Goal: Complete application form

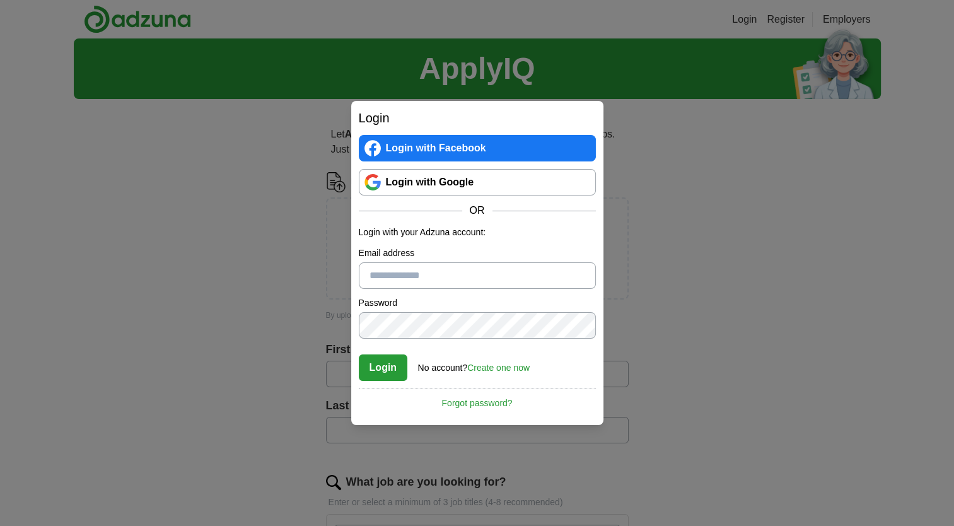
click at [423, 182] on link "Login with Google" at bounding box center [477, 182] width 237 height 26
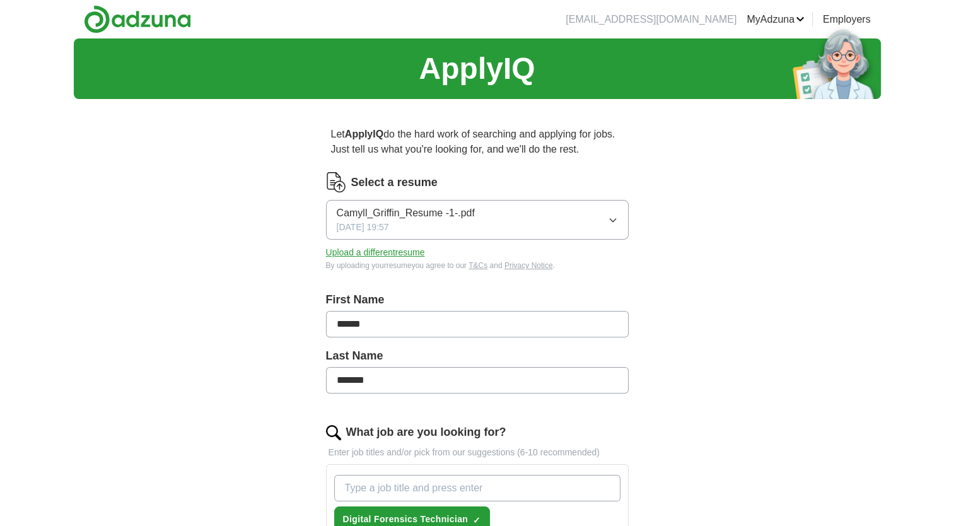
click at [414, 255] on button "Upload a different resume" at bounding box center [375, 252] width 99 height 13
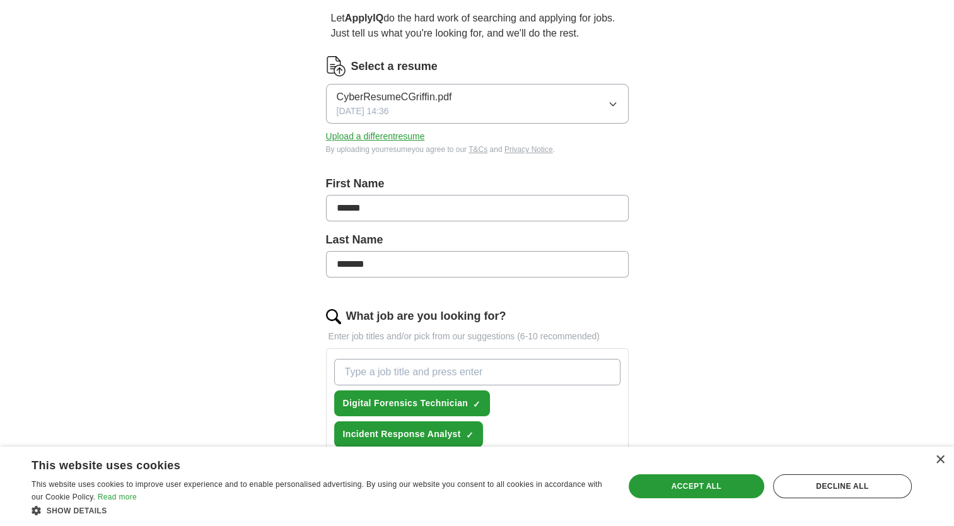
scroll to position [114, 0]
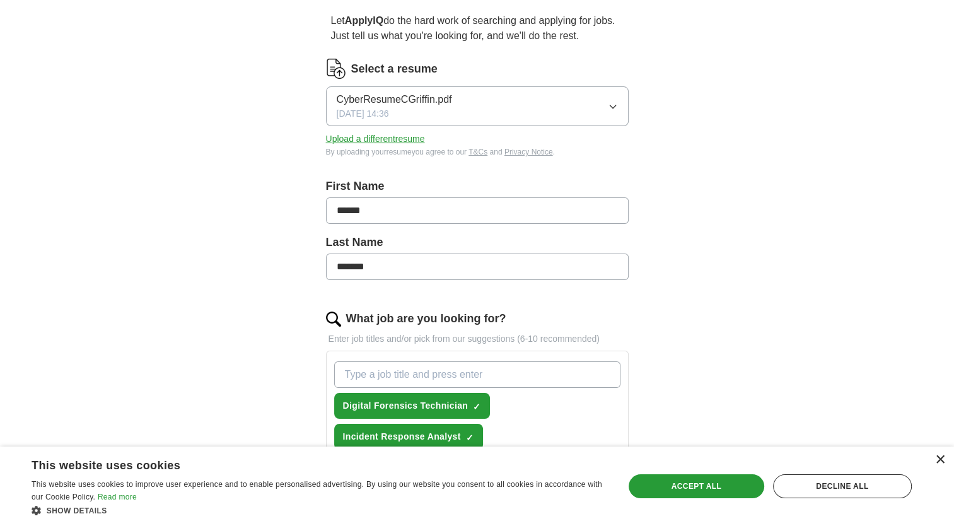
drag, startPoint x: 946, startPoint y: 461, endPoint x: 940, endPoint y: 460, distance: 6.4
click at [940, 460] on div "× This website uses cookies This website uses cookies to improve user experienc…" at bounding box center [477, 486] width 954 height 79
click at [940, 460] on div "×" at bounding box center [939, 459] width 9 height 9
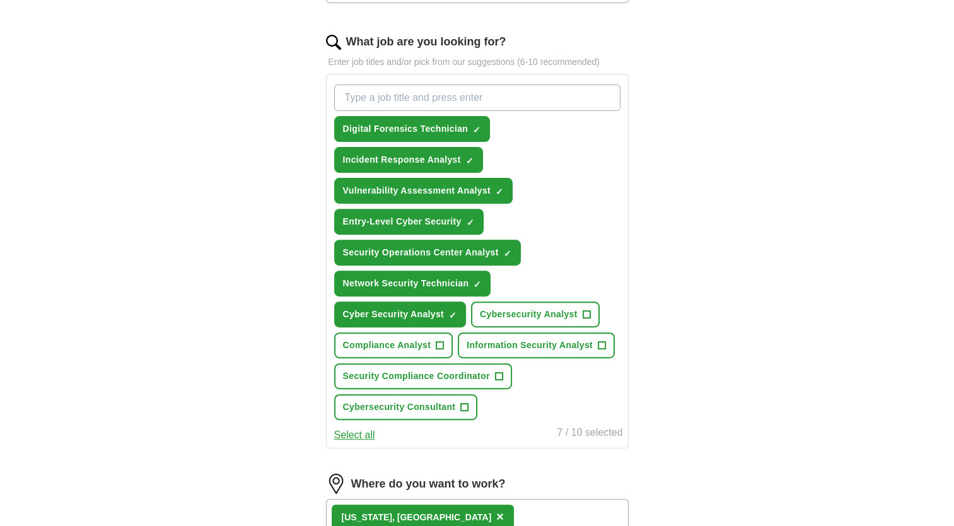
scroll to position [397, 0]
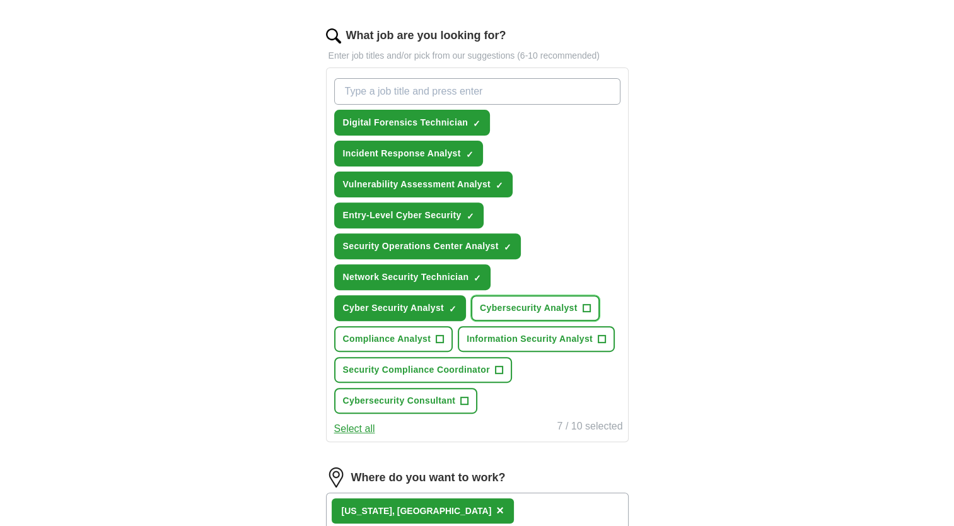
click at [590, 306] on button "Cybersecurity Analyst +" at bounding box center [535, 308] width 129 height 26
click at [437, 334] on span "+" at bounding box center [441, 339] width 8 height 10
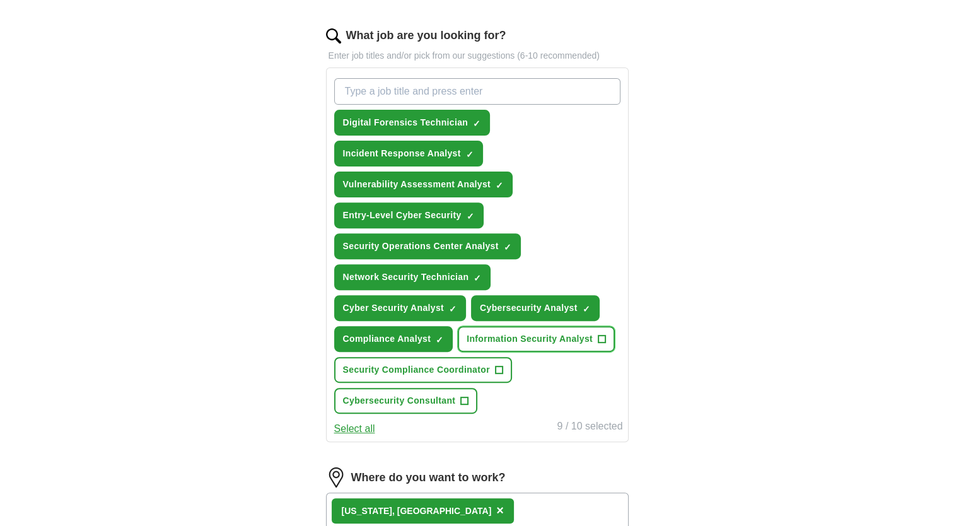
click at [603, 334] on span "+" at bounding box center [602, 339] width 8 height 10
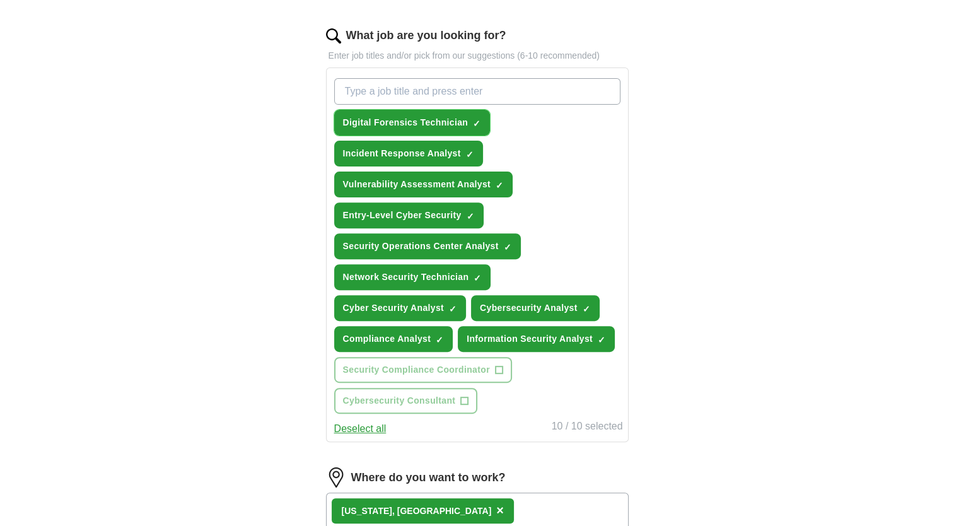
click at [0, 0] on span "×" at bounding box center [0, 0] width 0 height 0
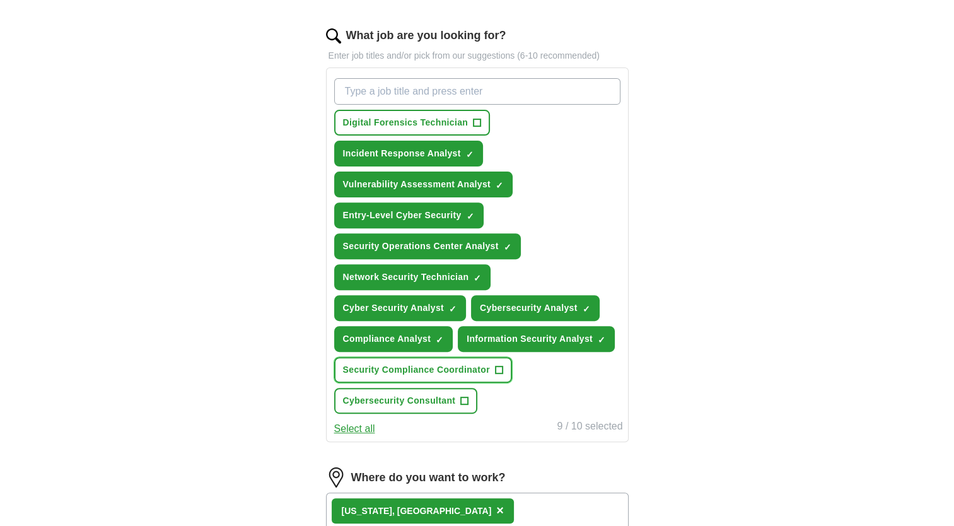
click at [500, 367] on span "+" at bounding box center [499, 370] width 8 height 10
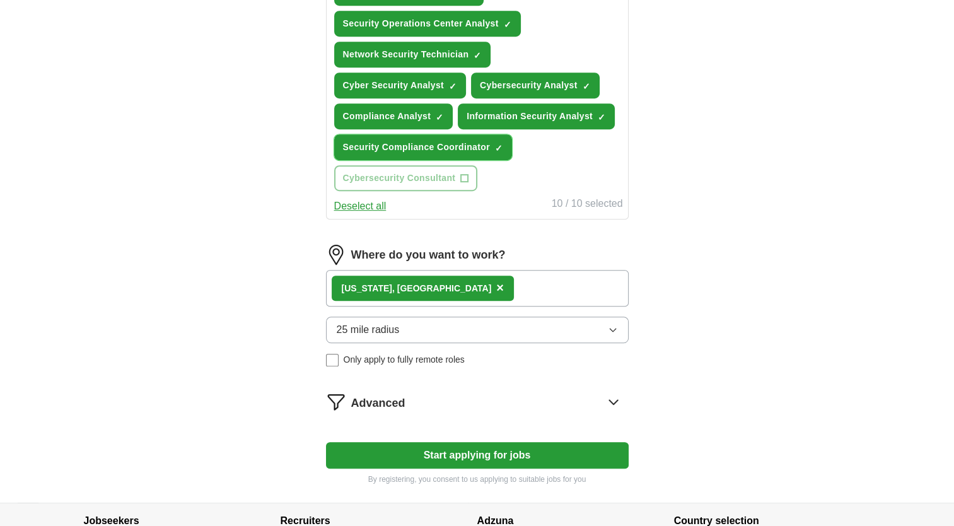
scroll to position [648, 0]
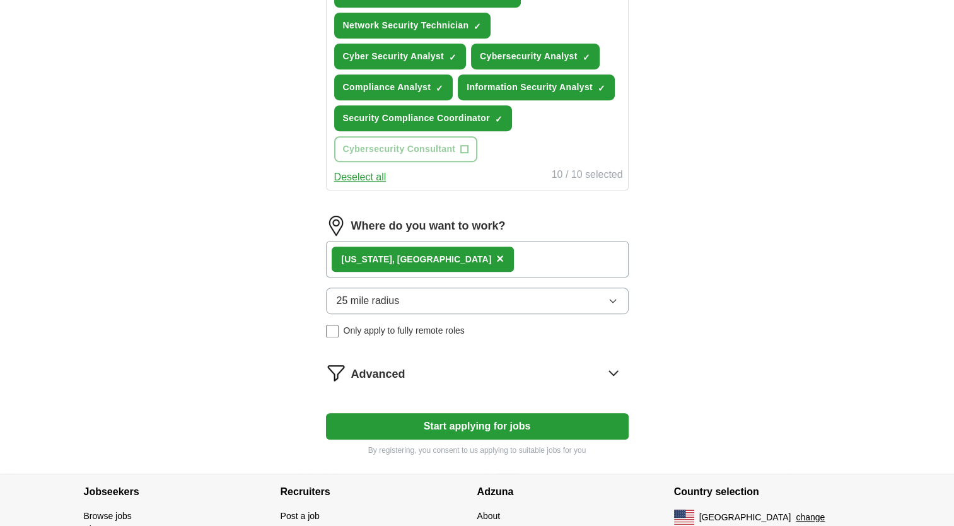
click at [612, 300] on icon "button" at bounding box center [613, 301] width 6 height 3
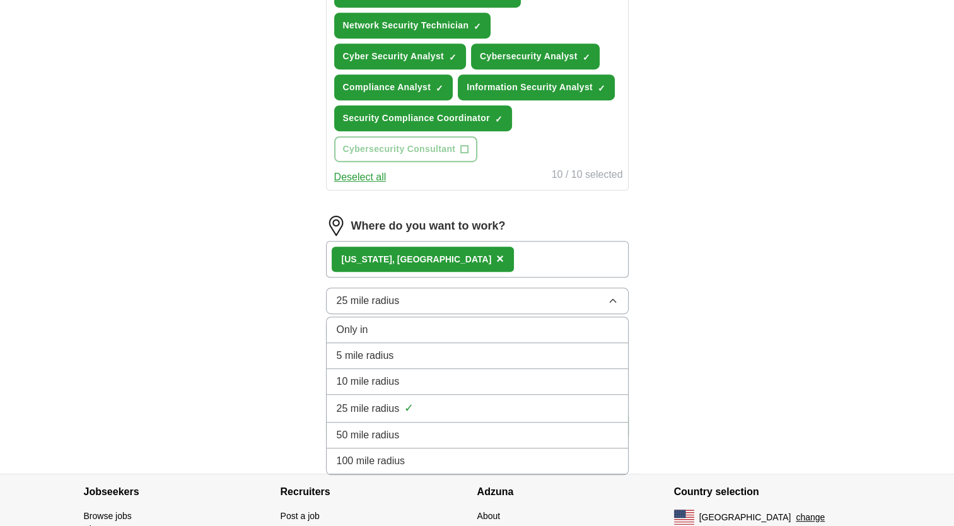
click at [462, 374] on div "10 mile radius" at bounding box center [477, 381] width 281 height 15
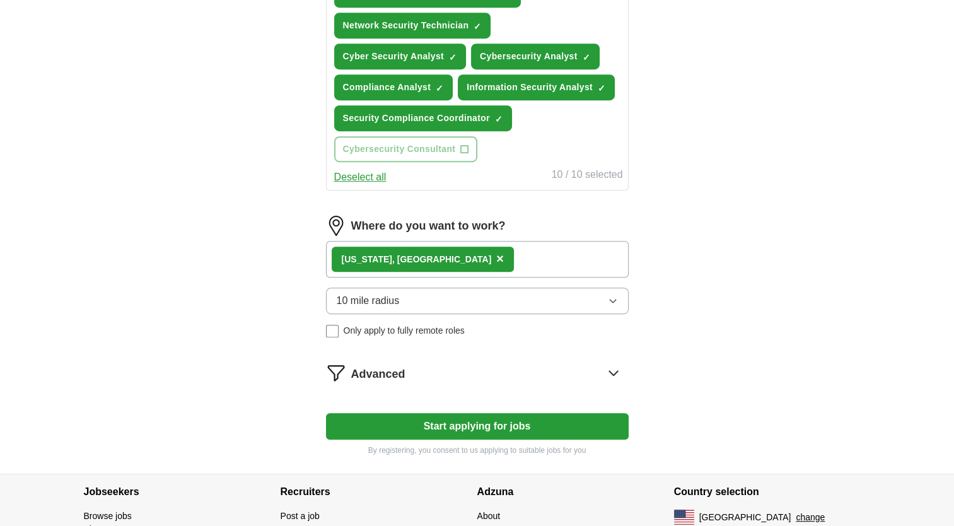
click at [612, 371] on icon at bounding box center [613, 373] width 8 height 4
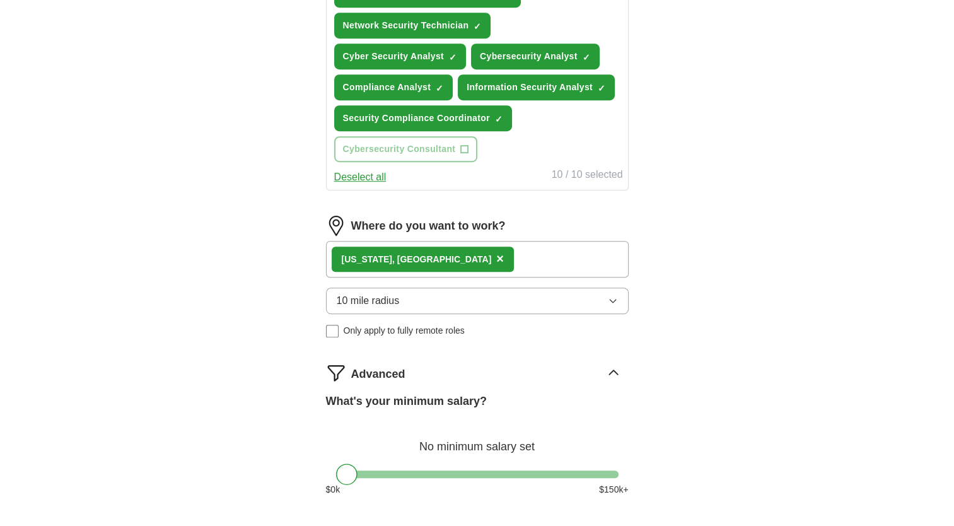
scroll to position [840, 0]
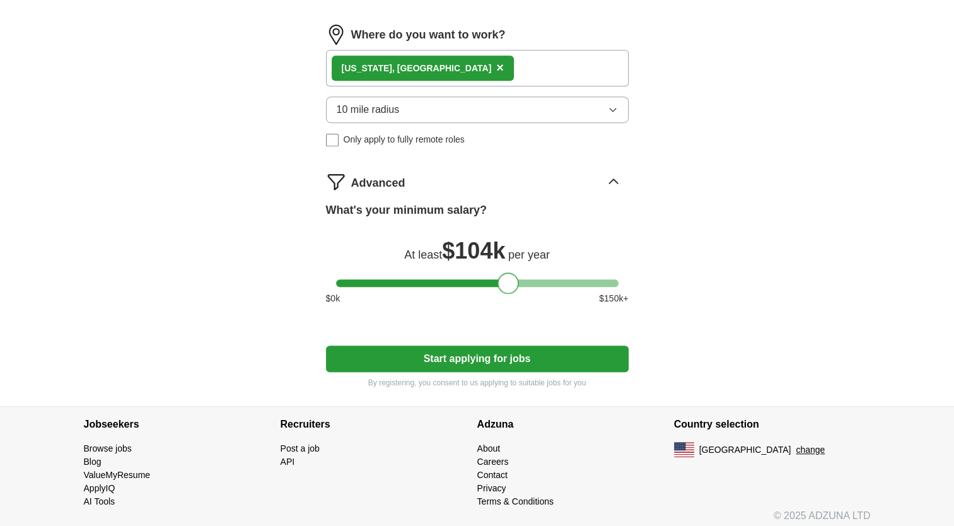
drag, startPoint x: 349, startPoint y: 271, endPoint x: 511, endPoint y: 269, distance: 161.5
click at [511, 273] on div at bounding box center [508, 283] width 21 height 21
drag, startPoint x: 510, startPoint y: 270, endPoint x: 521, endPoint y: 269, distance: 11.4
click at [521, 273] on div at bounding box center [518, 283] width 21 height 21
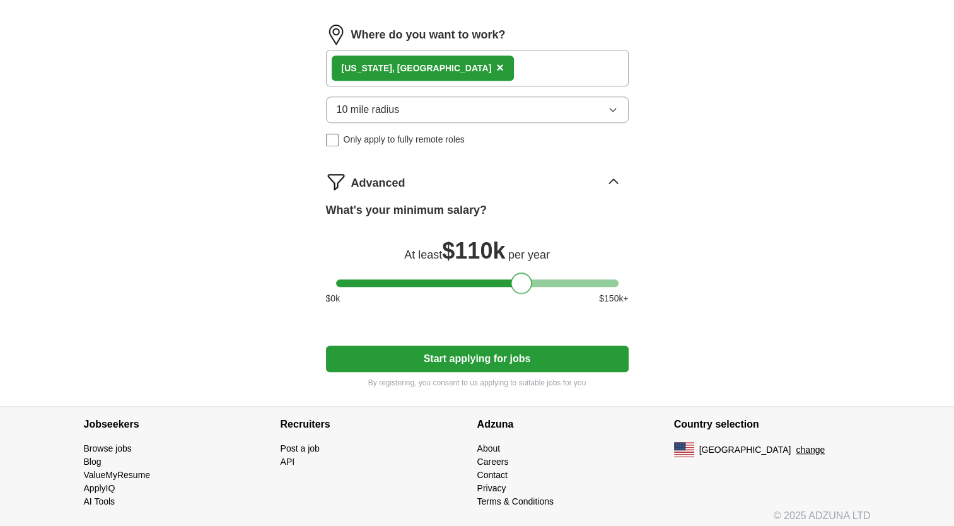
click at [522, 273] on div at bounding box center [521, 283] width 21 height 21
click at [472, 350] on button "Start applying for jobs" at bounding box center [477, 359] width 303 height 26
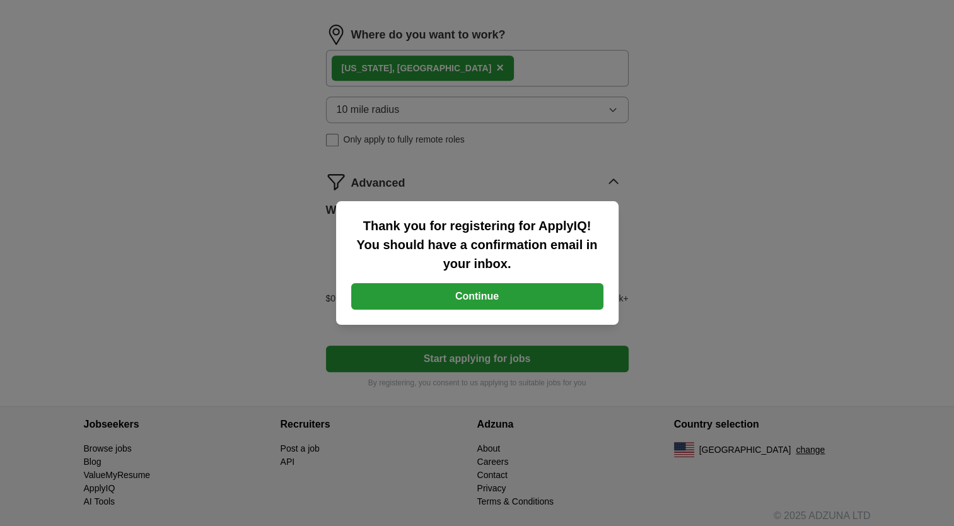
click at [488, 296] on button "Continue" at bounding box center [477, 296] width 252 height 26
